Goal: Information Seeking & Learning: Learn about a topic

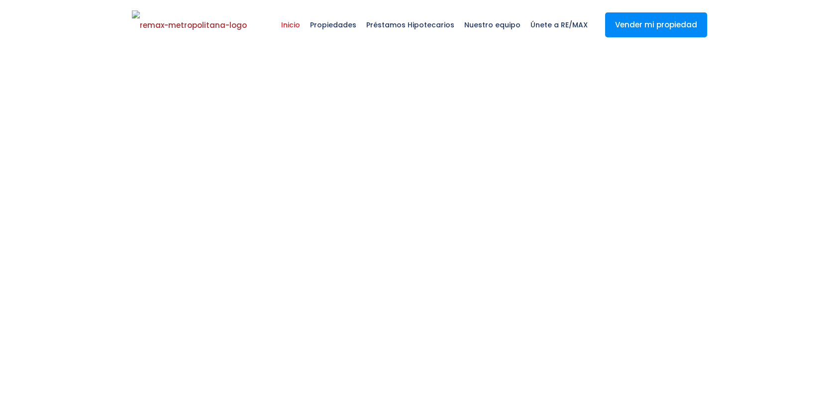
select select
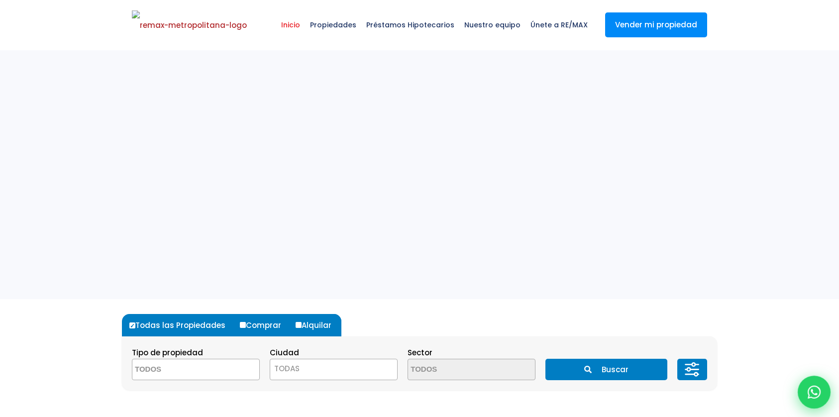
click at [816, 393] on icon at bounding box center [813, 392] width 13 height 13
